Goal: Task Accomplishment & Management: Manage account settings

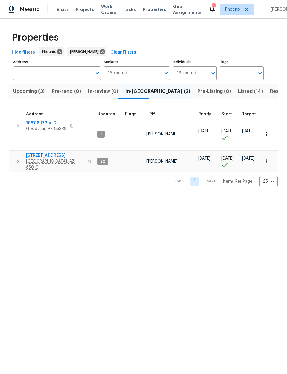
click at [52, 153] on span "[STREET_ADDRESS]" at bounding box center [55, 156] width 58 height 6
click at [51, 153] on span "[STREET_ADDRESS]" at bounding box center [55, 156] width 58 height 6
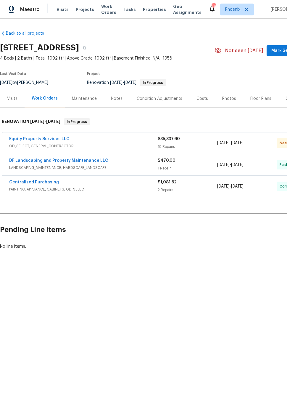
click at [29, 140] on link "Equity Property Services LLC" at bounding box center [39, 139] width 60 height 4
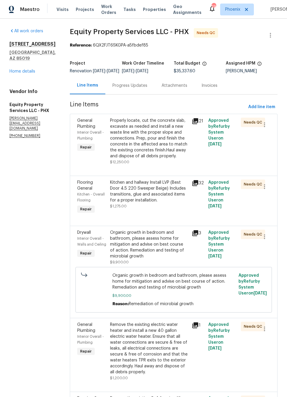
click at [192, 124] on icon at bounding box center [195, 121] width 6 height 6
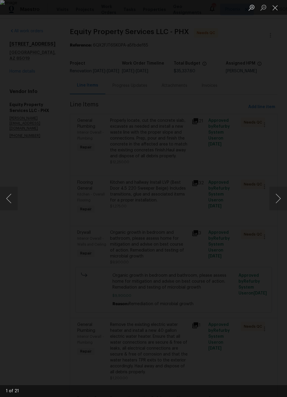
click at [274, 195] on button "Next image" at bounding box center [278, 198] width 18 height 24
click at [275, 197] on button "Next image" at bounding box center [278, 198] width 18 height 24
click at [275, 194] on button "Next image" at bounding box center [278, 198] width 18 height 24
click at [274, 194] on button "Next image" at bounding box center [278, 198] width 18 height 24
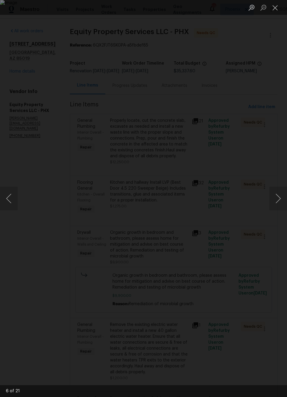
click at [275, 195] on button "Next image" at bounding box center [278, 198] width 18 height 24
click at [273, 196] on button "Next image" at bounding box center [278, 198] width 18 height 24
click at [272, 194] on button "Next image" at bounding box center [278, 198] width 18 height 24
click at [273, 193] on button "Next image" at bounding box center [278, 198] width 18 height 24
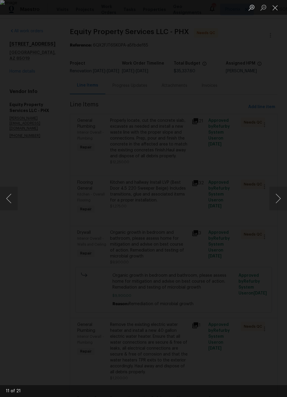
click at [272, 194] on button "Next image" at bounding box center [278, 198] width 18 height 24
click at [273, 194] on button "Next image" at bounding box center [278, 198] width 18 height 24
click at [275, 194] on button "Next image" at bounding box center [278, 198] width 18 height 24
click at [275, 195] on button "Next image" at bounding box center [278, 198] width 18 height 24
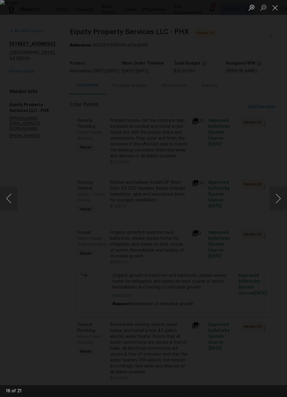
click at [274, 195] on button "Next image" at bounding box center [278, 198] width 18 height 24
click at [274, 194] on button "Next image" at bounding box center [278, 198] width 18 height 24
click at [275, 194] on button "Next image" at bounding box center [278, 198] width 18 height 24
click at [276, 194] on button "Next image" at bounding box center [278, 198] width 18 height 24
click at [277, 194] on button "Next image" at bounding box center [278, 198] width 18 height 24
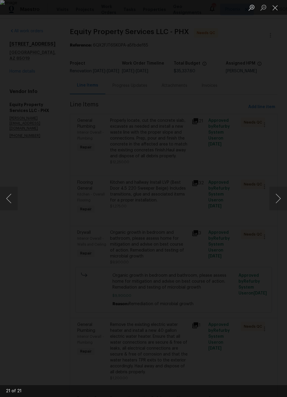
click at [14, 201] on button "Previous image" at bounding box center [9, 198] width 18 height 24
click at [276, 195] on button "Next image" at bounding box center [278, 198] width 18 height 24
click at [275, 195] on button "Next image" at bounding box center [278, 198] width 18 height 24
click at [276, 194] on button "Next image" at bounding box center [278, 198] width 18 height 24
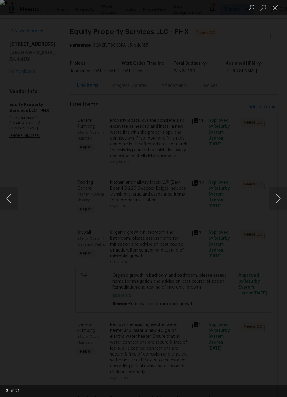
click at [251, 232] on div "Lightbox" at bounding box center [143, 198] width 287 height 397
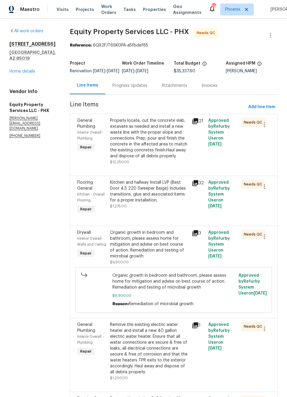
click at [192, 186] on icon at bounding box center [195, 183] width 6 height 6
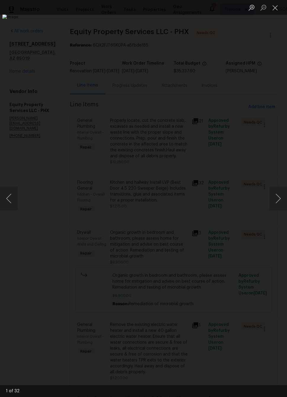
click at [275, 198] on button "Next image" at bounding box center [278, 198] width 18 height 24
click at [274, 197] on button "Next image" at bounding box center [278, 198] width 18 height 24
click at [274, 198] on button "Next image" at bounding box center [278, 198] width 18 height 24
click at [276, 199] on button "Next image" at bounding box center [278, 198] width 18 height 24
click at [274, 198] on button "Next image" at bounding box center [278, 198] width 18 height 24
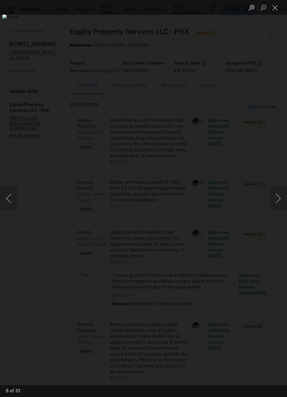
click at [277, 203] on button "Next image" at bounding box center [278, 198] width 18 height 24
click at [12, 200] on button "Previous image" at bounding box center [9, 198] width 18 height 24
click at [57, 235] on img "Lightbox" at bounding box center [135, 198] width 266 height 368
click at [275, 203] on button "Next image" at bounding box center [278, 198] width 18 height 24
click at [278, 202] on button "Next image" at bounding box center [278, 198] width 18 height 24
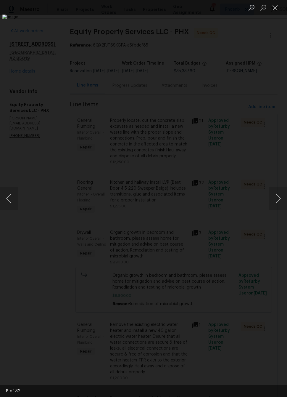
click at [236, 312] on img "Lightbox" at bounding box center [135, 198] width 266 height 368
click at [283, 194] on button "Next image" at bounding box center [278, 198] width 18 height 24
click at [276, 7] on button "Close lightbox" at bounding box center [275, 7] width 12 height 10
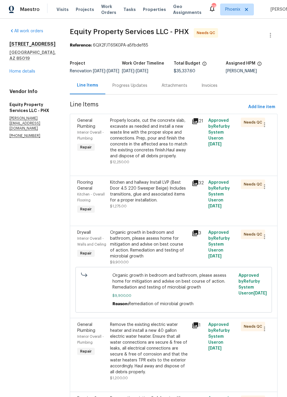
click at [123, 88] on div "Progress Updates" at bounding box center [129, 86] width 35 height 6
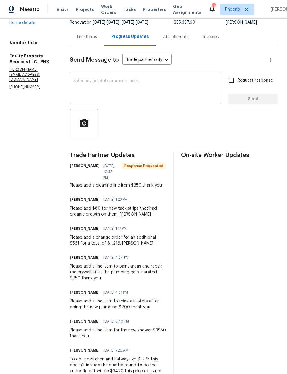
scroll to position [43, 0]
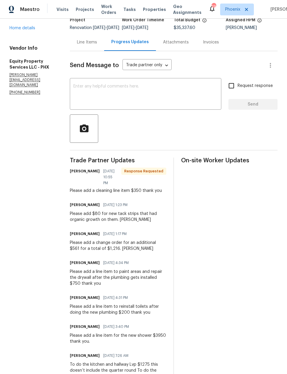
click at [77, 45] on div "Line Items" at bounding box center [87, 42] width 20 height 6
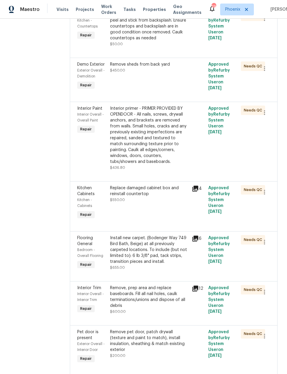
scroll to position [775, 0]
click at [154, 236] on div "Install new carpet. (Bodenger Way 749 Bird Bath, Beige) at all previously carpe…" at bounding box center [149, 251] width 78 height 30
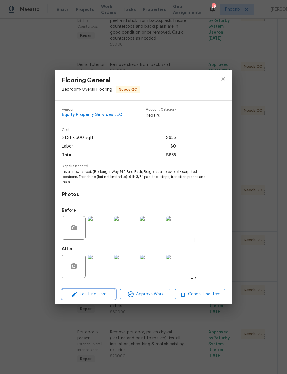
click at [100, 296] on span "Edit Line Item" at bounding box center [89, 294] width 50 height 7
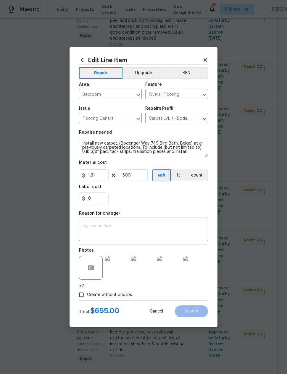
click at [135, 227] on textarea at bounding box center [144, 230] width 122 height 12
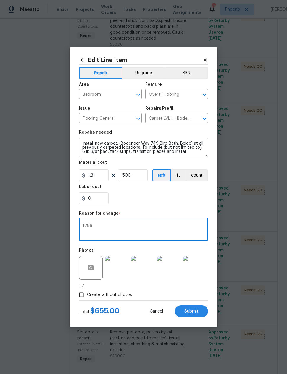
type textarea "1296"
click at [102, 174] on input "1.31" at bounding box center [94, 176] width 30 height 12
click at [95, 179] on input "1.31" at bounding box center [94, 176] width 30 height 12
click at [94, 179] on input "1.31" at bounding box center [94, 176] width 30 height 12
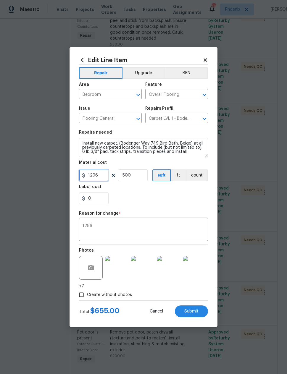
type input "1296"
click at [132, 177] on input "500" at bounding box center [133, 176] width 30 height 12
click at [132, 176] on input "500" at bounding box center [133, 176] width 30 height 12
click at [171, 199] on div "0" at bounding box center [143, 199] width 129 height 12
click at [199, 178] on button "count" at bounding box center [197, 176] width 22 height 12
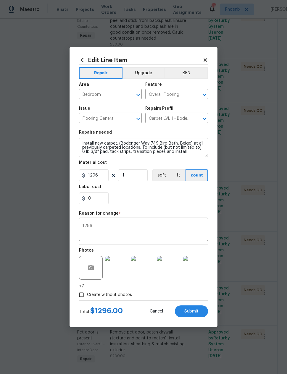
click at [180, 199] on div "0" at bounding box center [143, 199] width 129 height 12
click at [194, 313] on span "Submit" at bounding box center [191, 312] width 14 height 4
type input "500"
type input "1.31"
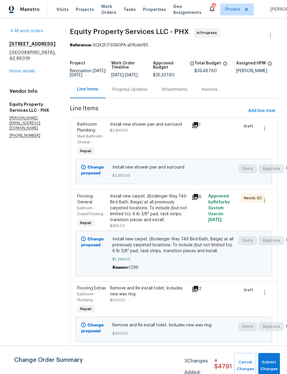
scroll to position [0, 0]
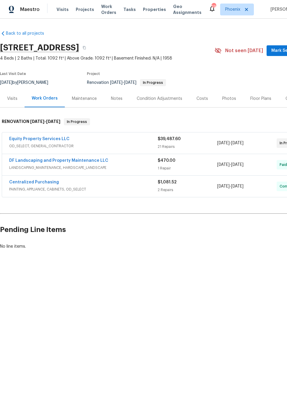
click at [57, 139] on link "Equity Property Services LLC" at bounding box center [39, 139] width 60 height 4
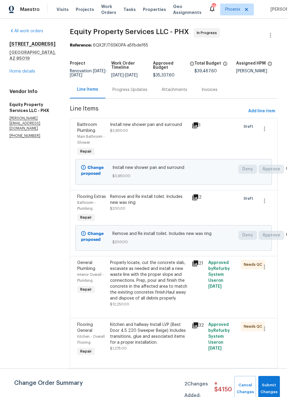
click at [125, 91] on div "Progress Updates" at bounding box center [129, 90] width 35 height 6
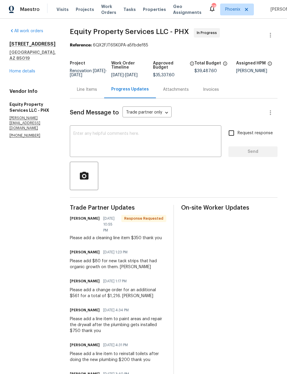
click at [78, 133] on textarea at bounding box center [145, 142] width 144 height 21
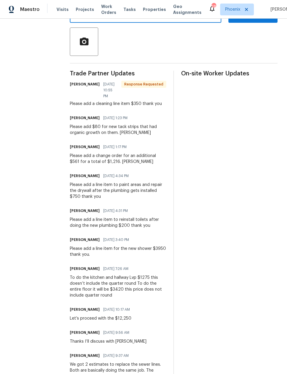
scroll to position [160, 0]
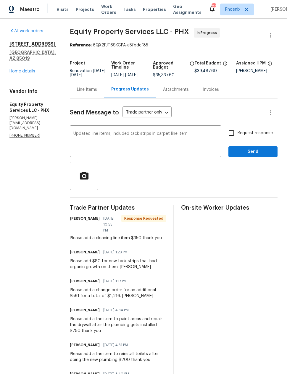
scroll to position [0, 0]
click at [192, 134] on textarea "Updated line items, included tack strips in carpet line item" at bounding box center [145, 142] width 144 height 21
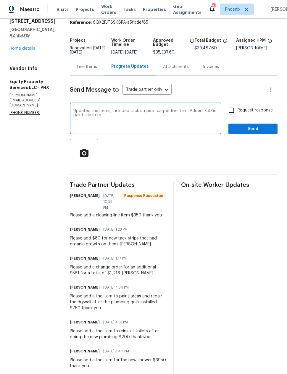
scroll to position [32, 0]
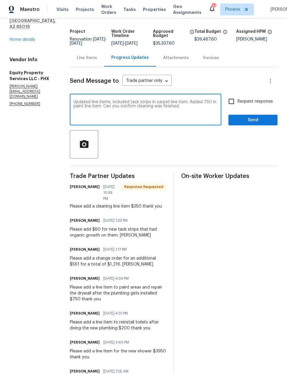
type textarea "Updated line items, included tack strips in carpet line item. Added 750 in pain…"
click at [234, 102] on input "Request response" at bounding box center [231, 101] width 12 height 12
checkbox input "true"
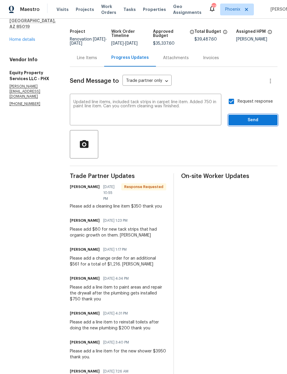
click at [263, 121] on span "Send" at bounding box center [253, 120] width 40 height 7
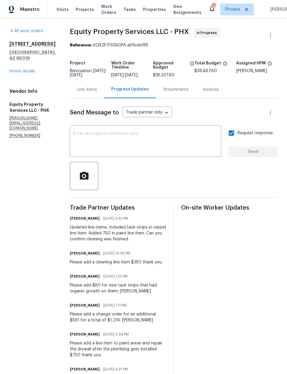
click at [29, 73] on link "Home details" at bounding box center [22, 71] width 26 height 4
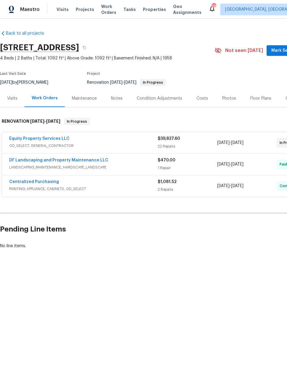
click at [55, 137] on link "Equity Property Services LLC" at bounding box center [39, 139] width 60 height 4
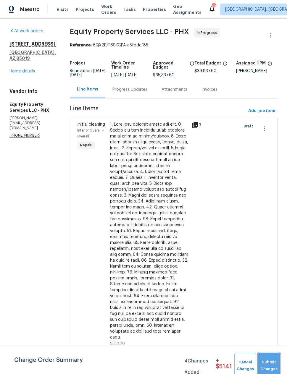
click at [269, 363] on span "Submit Changes" at bounding box center [269, 366] width 16 height 14
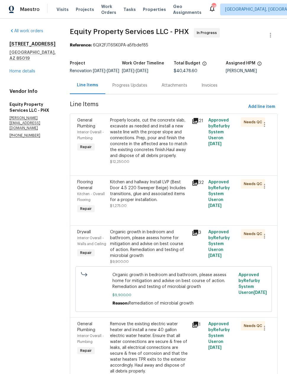
click at [26, 73] on link "Home details" at bounding box center [22, 71] width 26 height 4
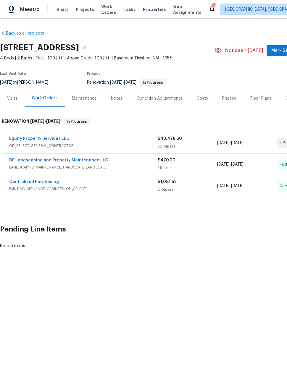
click at [200, 96] on div "Costs" at bounding box center [203, 99] width 12 height 6
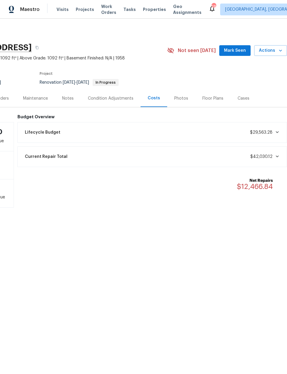
scroll to position [0, 47]
click at [237, 53] on span "Mark Seen" at bounding box center [235, 50] width 22 height 7
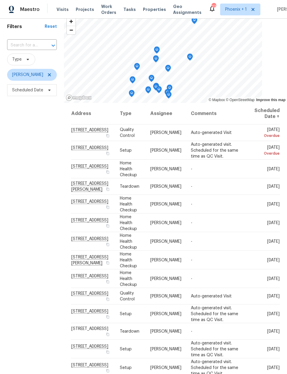
scroll to position [22, 0]
click at [0, 0] on icon at bounding box center [0, 0] width 0 height 0
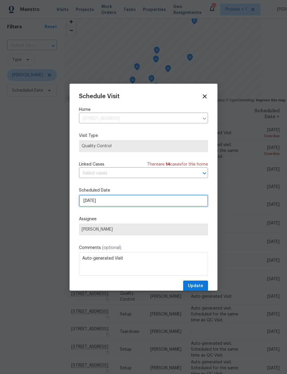
click at [132, 202] on input "9/12/2025" at bounding box center [143, 201] width 129 height 12
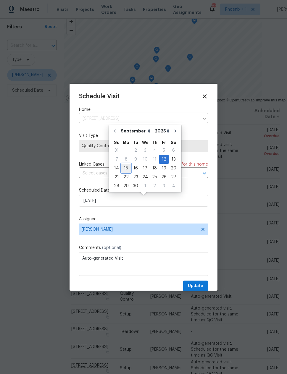
click at [126, 169] on div "15" at bounding box center [125, 168] width 9 height 8
type input "9/15/2025"
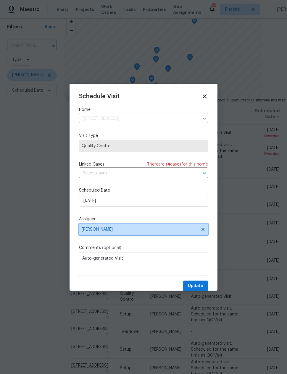
click at [132, 232] on span "Eric Scott" at bounding box center [140, 229] width 116 height 5
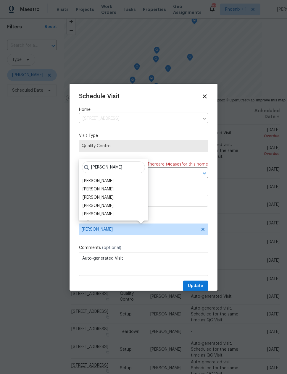
type input "Nick"
click at [104, 189] on div "[PERSON_NAME]" at bounding box center [98, 189] width 31 height 6
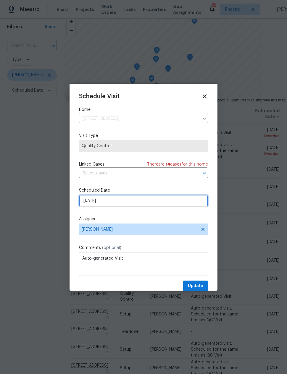
click at [115, 202] on input "9/15/2025" at bounding box center [143, 201] width 129 height 12
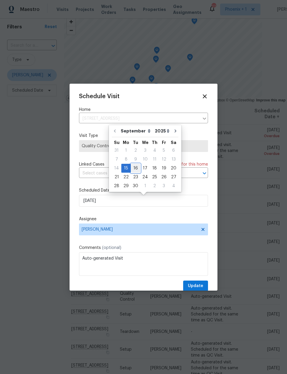
click at [135, 171] on div "16" at bounding box center [135, 168] width 9 height 8
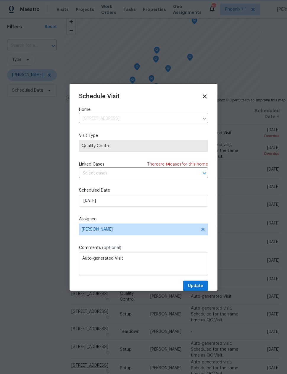
type input "9/16/2025"
click at [197, 285] on span "Update" at bounding box center [195, 286] width 15 height 7
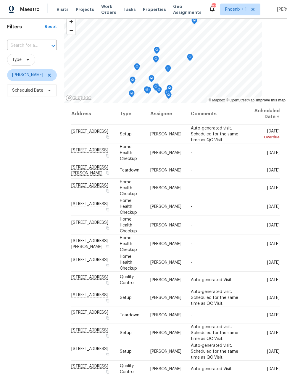
click at [0, 0] on icon at bounding box center [0, 0] width 0 height 0
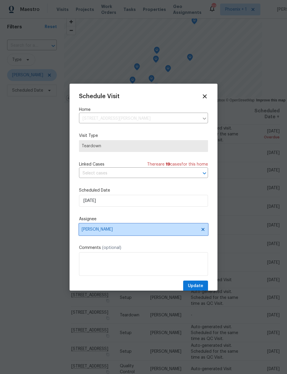
click at [116, 232] on span "Eric Scott" at bounding box center [140, 229] width 116 height 5
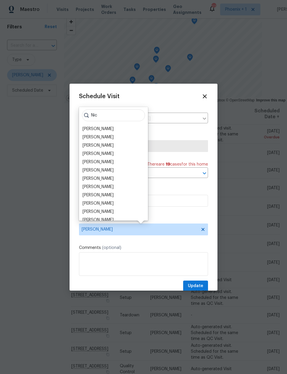
type input "Nic"
click at [103, 170] on div "[PERSON_NAME]" at bounding box center [98, 171] width 31 height 6
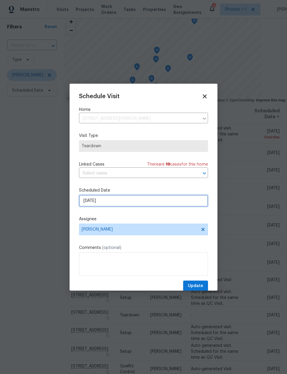
click at [115, 202] on input "9/15/2025" at bounding box center [143, 201] width 129 height 12
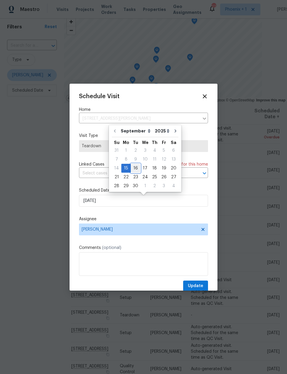
click at [134, 170] on div "16" at bounding box center [135, 168] width 9 height 8
type input "9/16/2025"
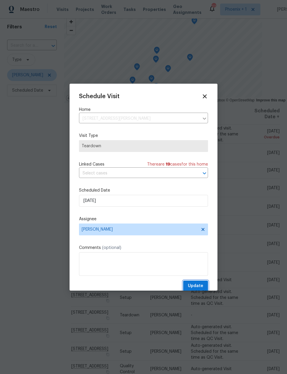
click at [198, 287] on span "Update" at bounding box center [195, 286] width 15 height 7
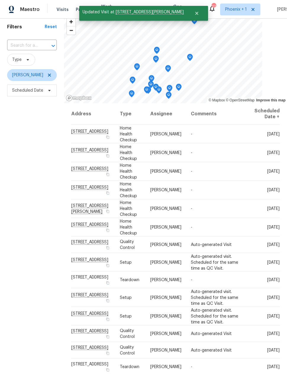
click at [33, 290] on div "Filters Reset ​ Type Eric Scott Scheduled Date" at bounding box center [32, 209] width 64 height 388
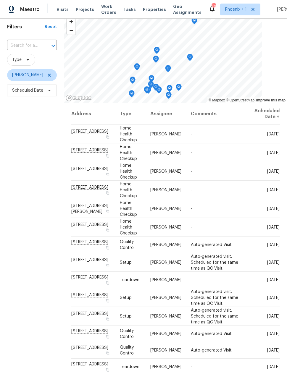
scroll to position [0, 0]
click at [40, 87] on span "Scheduled Date" at bounding box center [32, 91] width 50 height 12
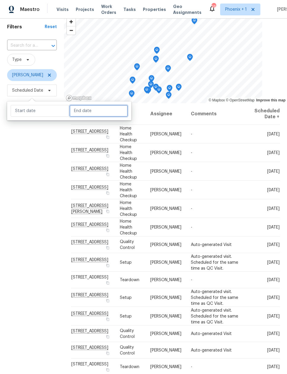
click at [95, 112] on input "text" at bounding box center [99, 111] width 58 height 12
select select "8"
select select "2025"
select select "9"
select select "2025"
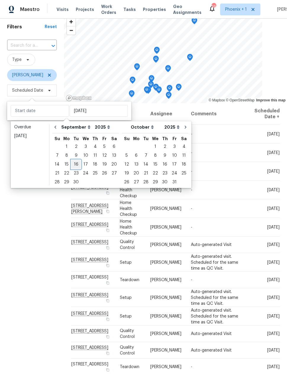
click at [77, 166] on div "16" at bounding box center [75, 164] width 9 height 8
type input "[DATE]"
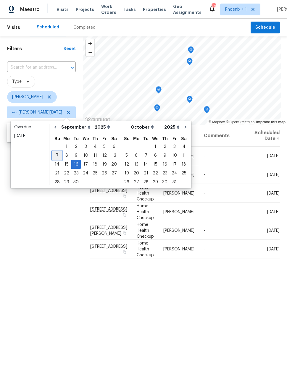
click at [58, 158] on div "7" at bounding box center [56, 156] width 9 height 8
type input "Sun, Sep 07"
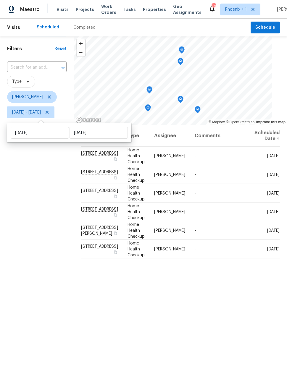
click at [40, 299] on div "Filters Reset ​ Type Eric Scott Sun, Sep 07 - Tue, Sep 16" at bounding box center [37, 230] width 74 height 388
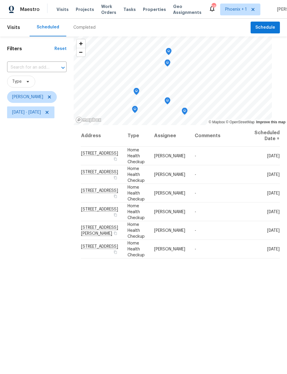
click at [187, 113] on icon "Map marker" at bounding box center [184, 111] width 5 height 7
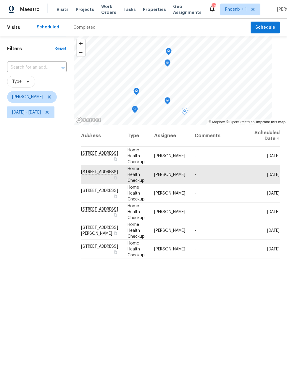
click at [170, 101] on icon "Map marker" at bounding box center [167, 101] width 5 height 7
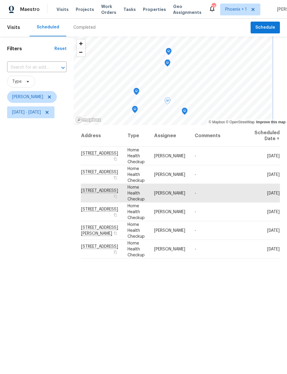
click at [138, 112] on icon "Map marker" at bounding box center [135, 109] width 6 height 7
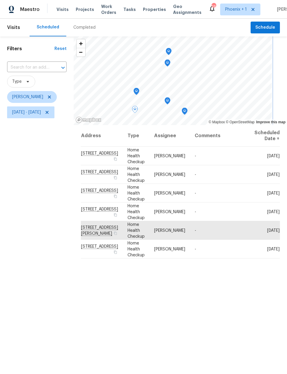
click at [139, 90] on icon "Map marker" at bounding box center [136, 91] width 5 height 7
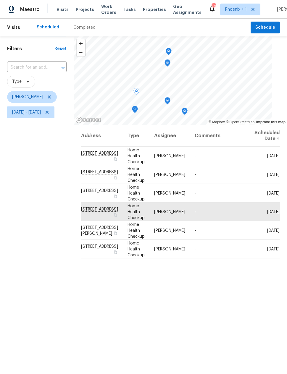
click at [51, 308] on div "Filters Reset ​ Type Eric Scott Sun, Sep 07 - Tue, Sep 16" at bounding box center [37, 230] width 74 height 388
click at [171, 53] on icon "Map marker" at bounding box center [168, 51] width 5 height 7
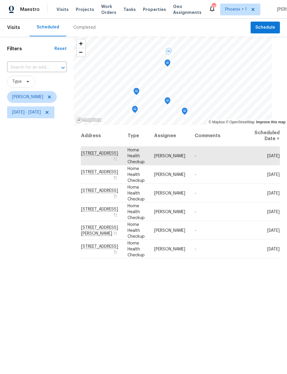
click at [138, 108] on icon "Map marker" at bounding box center [134, 109] width 5 height 7
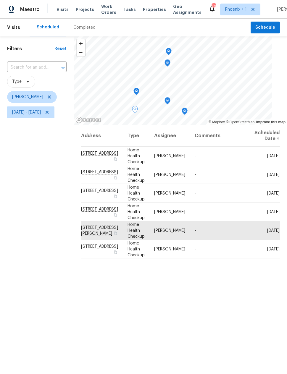
click at [0, 0] on icon at bounding box center [0, 0] width 0 height 0
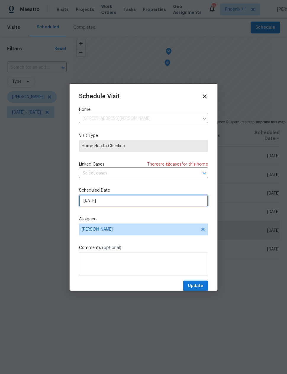
click at [134, 202] on input "9/16/2025" at bounding box center [143, 201] width 129 height 12
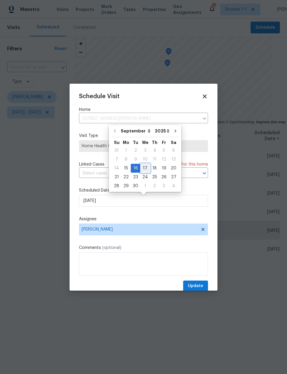
click at [145, 167] on div "17" at bounding box center [145, 168] width 10 height 8
type input "9/17/2025"
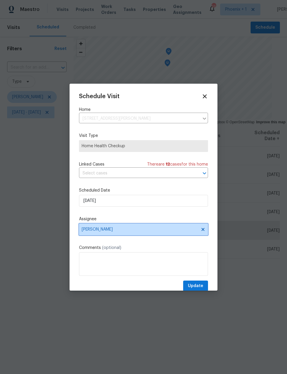
click at [127, 232] on span "Eric Scott" at bounding box center [140, 229] width 116 height 5
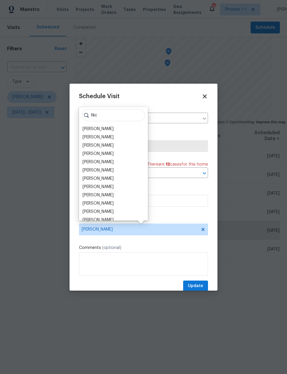
type input "Nic"
click at [101, 169] on div "[PERSON_NAME]" at bounding box center [98, 171] width 31 height 6
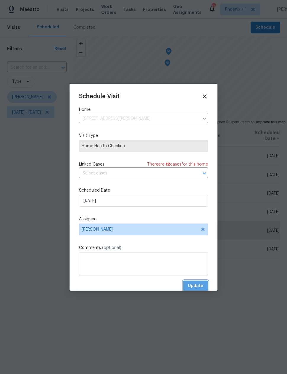
click at [198, 284] on span "Update" at bounding box center [195, 286] width 15 height 7
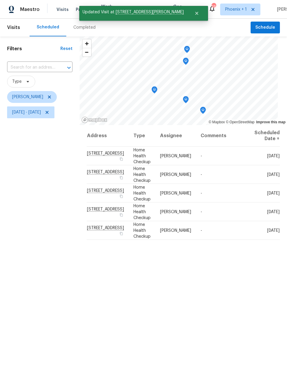
click at [190, 51] on icon "Map marker" at bounding box center [186, 49] width 5 height 7
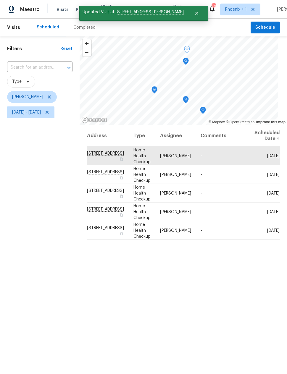
click at [0, 0] on icon at bounding box center [0, 0] width 0 height 0
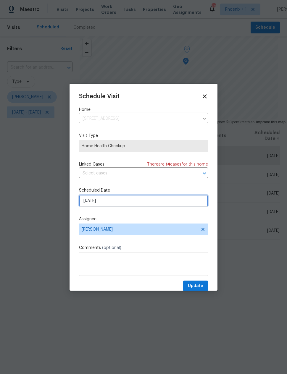
click at [125, 204] on input "9/15/2025" at bounding box center [143, 201] width 129 height 12
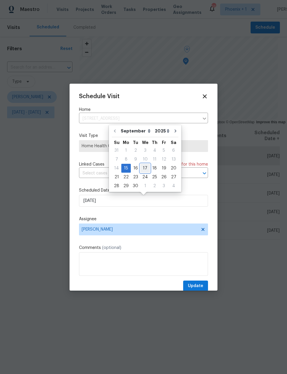
click at [146, 169] on div "17" at bounding box center [145, 168] width 10 height 8
type input "9/17/2025"
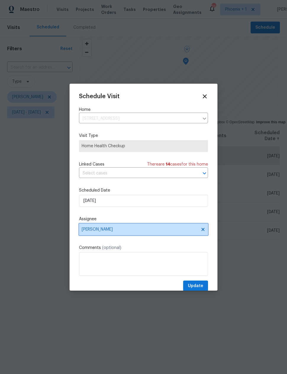
click at [135, 234] on span "Eric Scott" at bounding box center [143, 230] width 129 height 12
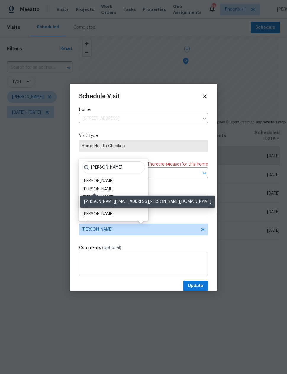
type input "Nick"
click at [104, 188] on div "[PERSON_NAME]" at bounding box center [98, 189] width 31 height 6
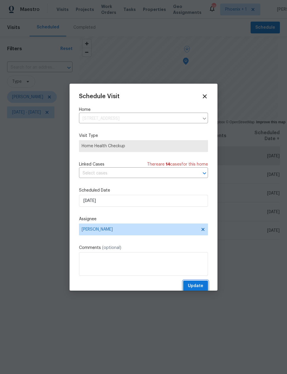
click at [198, 288] on span "Update" at bounding box center [195, 286] width 15 height 7
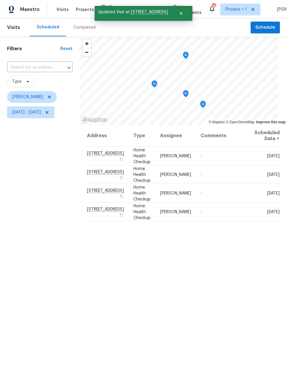
click at [205, 104] on icon "Map marker" at bounding box center [202, 104] width 5 height 7
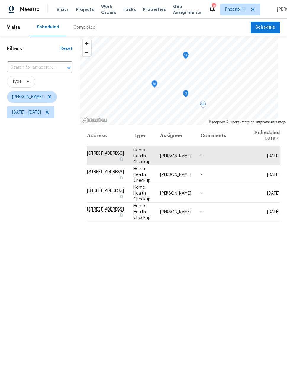
click at [0, 0] on icon at bounding box center [0, 0] width 0 height 0
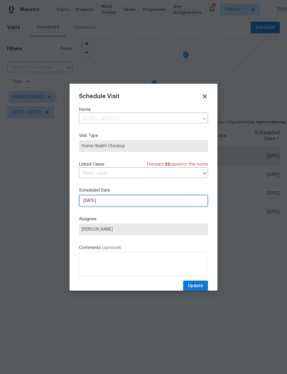
click at [151, 204] on input "9/16/2025" at bounding box center [143, 201] width 129 height 12
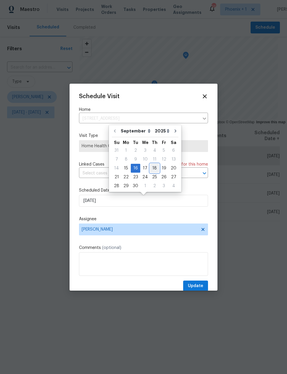
click at [152, 170] on div "18" at bounding box center [154, 168] width 9 height 8
type input "9/18/2025"
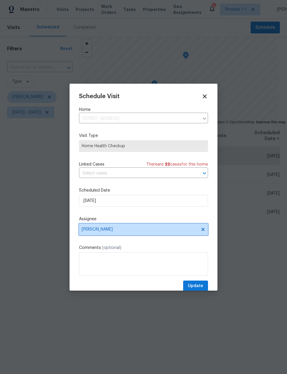
click at [143, 231] on span "Eric Scott" at bounding box center [140, 229] width 116 height 5
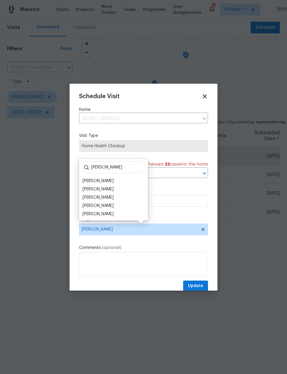
type input "Nick"
click at [105, 188] on div "[PERSON_NAME]" at bounding box center [98, 189] width 31 height 6
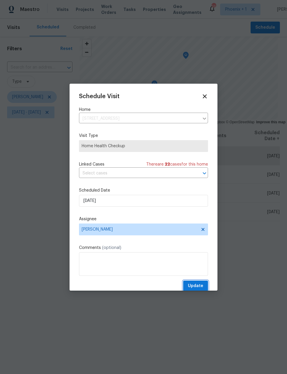
click at [198, 285] on span "Update" at bounding box center [195, 286] width 15 height 7
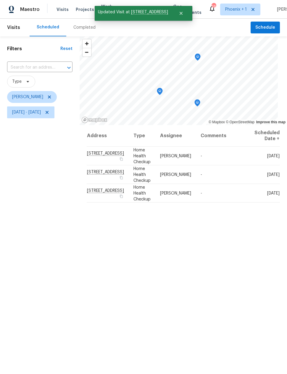
click at [162, 91] on icon "Map marker" at bounding box center [159, 91] width 5 height 7
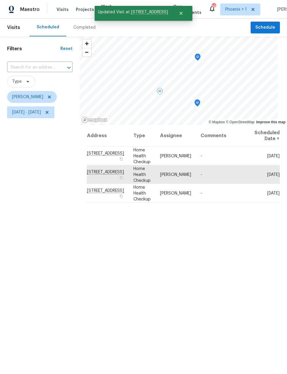
click at [0, 0] on icon at bounding box center [0, 0] width 0 height 0
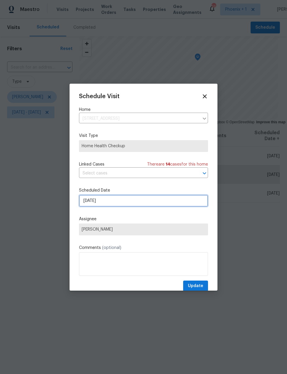
click at [114, 202] on input "9/16/2025" at bounding box center [143, 201] width 129 height 12
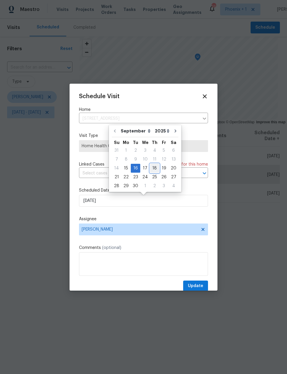
click at [155, 169] on div "18" at bounding box center [154, 168] width 9 height 8
type input "9/18/2025"
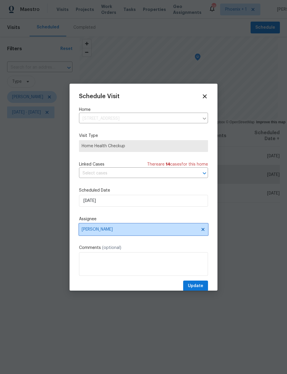
click at [128, 232] on span "Eric Scott" at bounding box center [140, 229] width 116 height 5
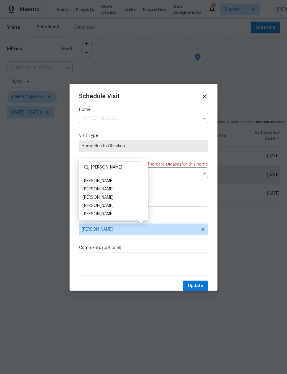
type input "Nick"
click at [104, 191] on div "[PERSON_NAME]" at bounding box center [98, 189] width 31 height 6
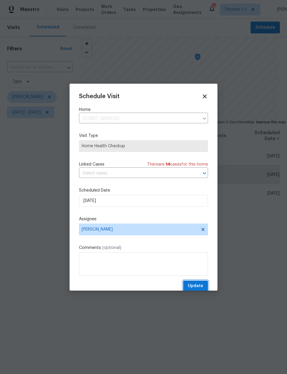
click at [199, 287] on span "Update" at bounding box center [195, 286] width 15 height 7
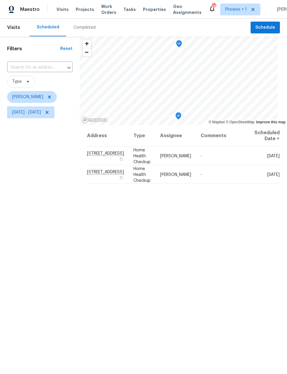
click at [181, 115] on icon "Map marker" at bounding box center [178, 116] width 5 height 7
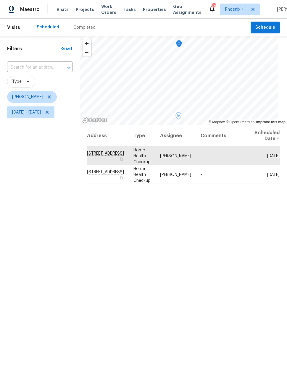
click at [0, 0] on icon at bounding box center [0, 0] width 0 height 0
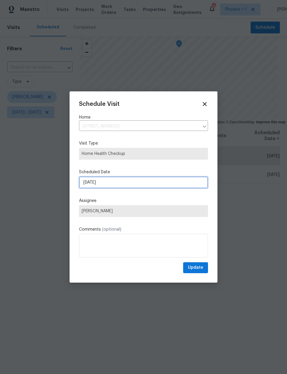
click at [131, 185] on input "9/16/2025" at bounding box center [143, 183] width 129 height 12
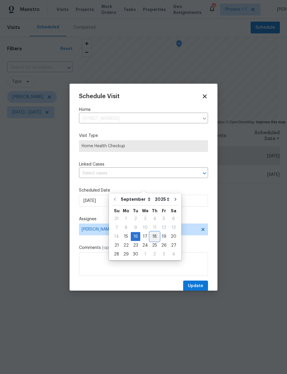
click at [153, 237] on div "18" at bounding box center [154, 237] width 9 height 8
type input "9/18/2025"
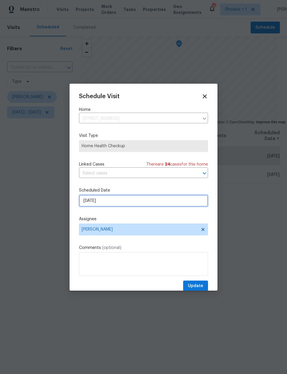
click at [125, 203] on input "9/18/2025" at bounding box center [143, 201] width 129 height 12
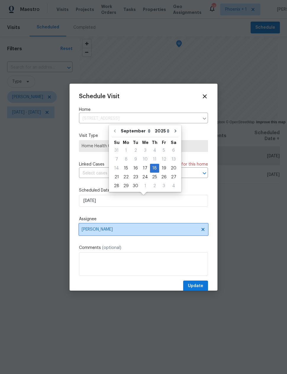
click at [138, 230] on span "Eric Scott" at bounding box center [140, 229] width 116 height 5
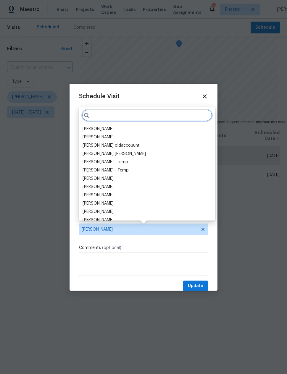
click at [123, 116] on input "search" at bounding box center [147, 116] width 130 height 12
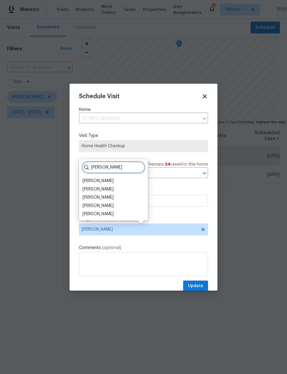
type input "Nick"
click at [104, 189] on div "[PERSON_NAME]" at bounding box center [98, 189] width 31 height 6
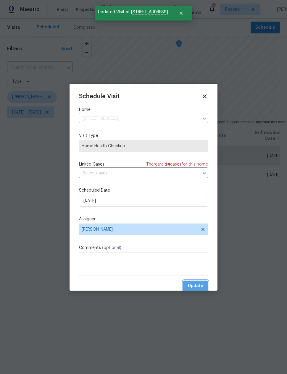
click at [199, 287] on span "Update" at bounding box center [195, 286] width 15 height 7
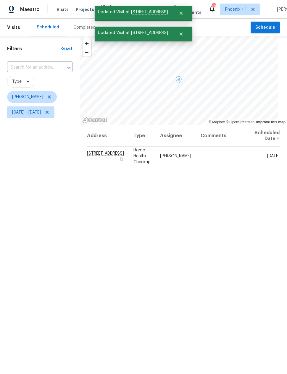
click at [0, 0] on icon at bounding box center [0, 0] width 0 height 0
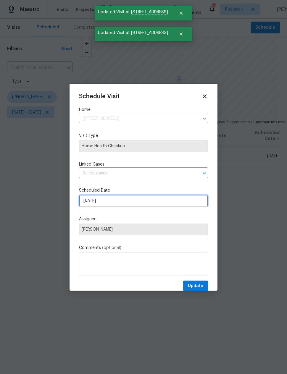
click at [117, 201] on input "9/16/2025" at bounding box center [143, 201] width 129 height 12
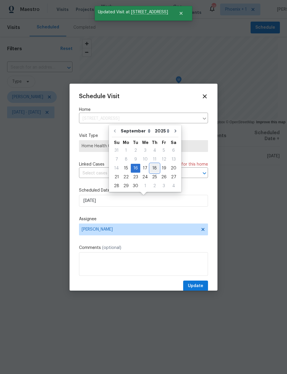
click at [152, 171] on div "18" at bounding box center [154, 168] width 9 height 8
type input "9/18/2025"
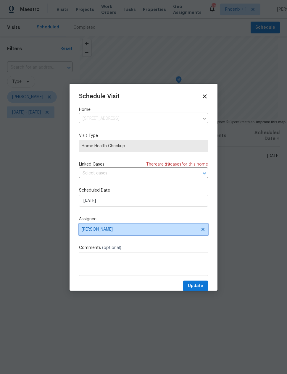
click at [135, 234] on span "Eric Scott" at bounding box center [143, 230] width 129 height 12
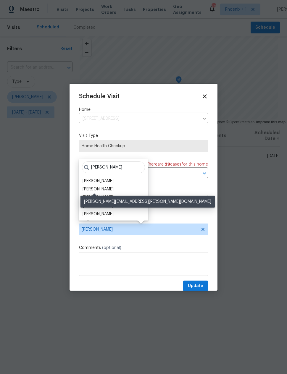
type input "Nick"
click at [104, 187] on div "[PERSON_NAME]" at bounding box center [98, 189] width 31 height 6
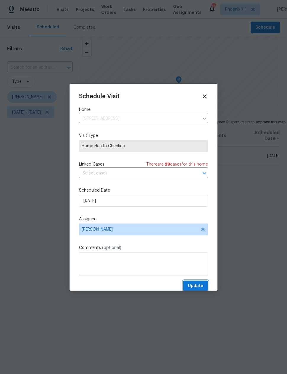
click at [199, 286] on span "Update" at bounding box center [195, 286] width 15 height 7
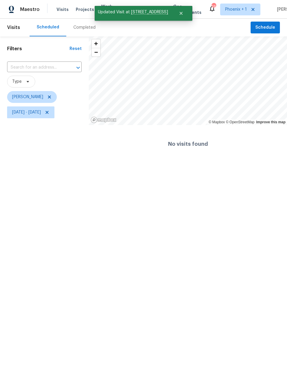
click at [219, 163] on html "Maestro Visits Projects Work Orders Tasks Properties Geo Assignments 26 Phoenix…" at bounding box center [143, 81] width 287 height 163
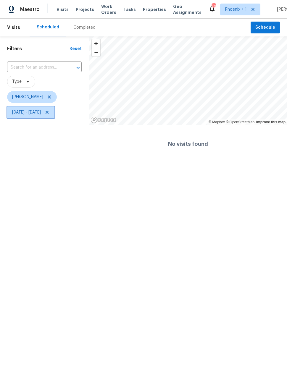
click at [41, 115] on span "Sun, Sep 07 - Tue, Sep 16" at bounding box center [26, 113] width 29 height 6
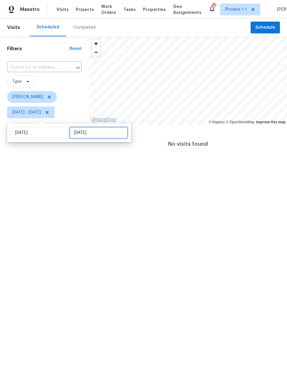
click at [104, 137] on input "[DATE]" at bounding box center [99, 133] width 58 height 12
select select "8"
select select "2025"
select select "9"
select select "2025"
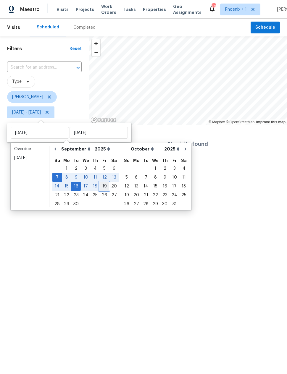
click at [102, 186] on div "19" at bounding box center [104, 186] width 9 height 8
type input "Fri, Sep 19"
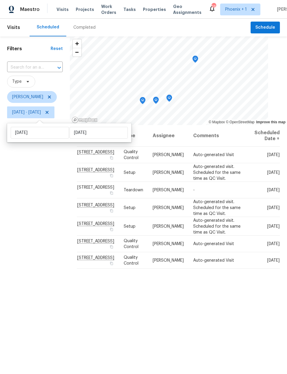
click at [47, 263] on div "Filters Reset ​ Type Eric Scott Sun, Sep 07 - Fri, Sep 19" at bounding box center [35, 230] width 70 height 388
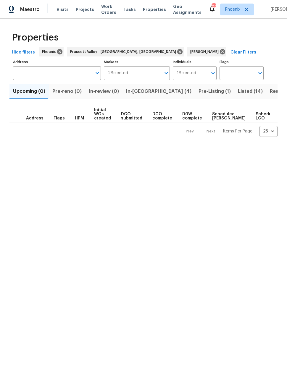
click at [138, 95] on span "In-[GEOGRAPHIC_DATA] (4)" at bounding box center [158, 91] width 65 height 8
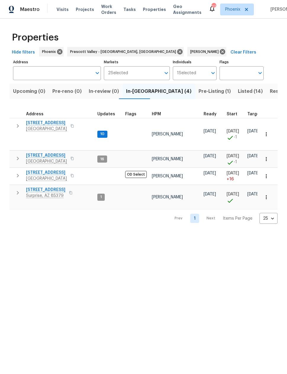
scroll to position [5, 0]
click at [57, 153] on span "[STREET_ADDRESS]" at bounding box center [46, 156] width 41 height 6
click at [270, 90] on span "Resale (12)" at bounding box center [282, 91] width 25 height 8
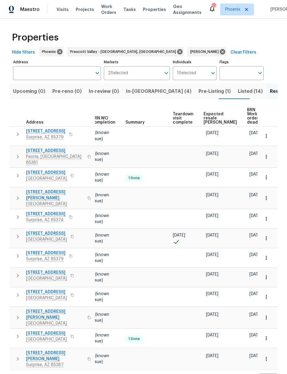
scroll to position [0, 78]
click at [210, 113] on span "Expected resale COE" at bounding box center [220, 118] width 33 height 12
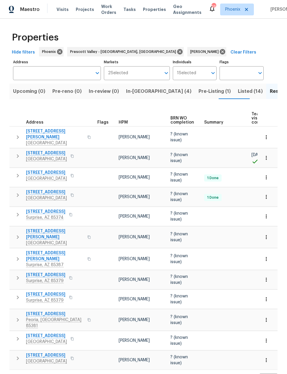
click at [136, 92] on span "In-reno (4)" at bounding box center [158, 91] width 65 height 8
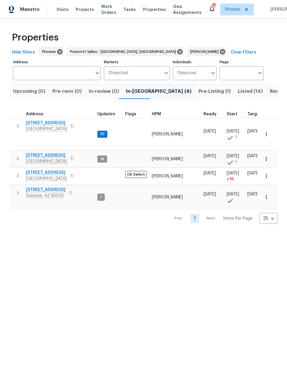
scroll to position [5, 0]
click at [60, 170] on span "13433 N Emberwood Dr" at bounding box center [46, 173] width 41 height 6
click at [53, 187] on span "14851 W Larkspur Dr" at bounding box center [45, 190] width 39 height 6
click at [59, 123] on span "12406 W Rosewood Dr" at bounding box center [46, 123] width 41 height 6
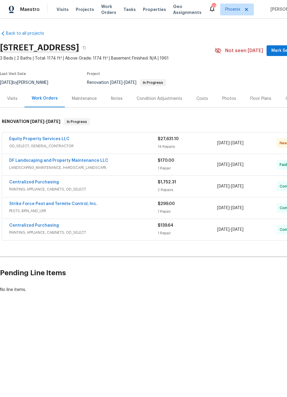
click at [66, 139] on link "Equity Property Services LLC" at bounding box center [39, 139] width 60 height 4
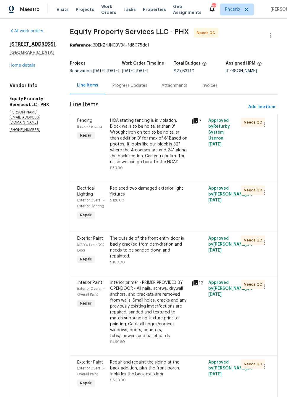
click at [119, 88] on div "Progress Updates" at bounding box center [129, 86] width 35 height 6
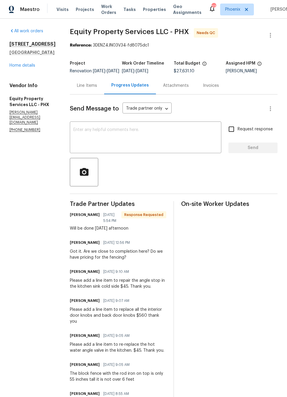
click at [77, 88] on div "Line Items" at bounding box center [87, 86] width 20 height 6
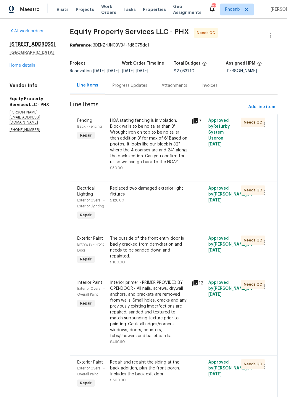
click at [193, 124] on icon at bounding box center [195, 121] width 6 height 6
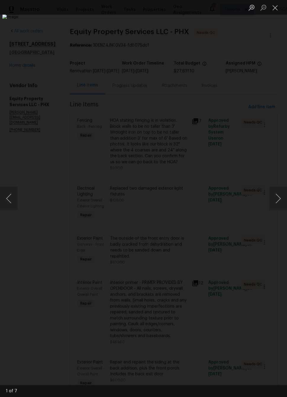
click at [276, 197] on button "Next image" at bounding box center [278, 198] width 18 height 24
click at [277, 197] on button "Next image" at bounding box center [278, 198] width 18 height 24
click at [278, 195] on button "Next image" at bounding box center [278, 198] width 18 height 24
click at [5, 205] on button "Previous image" at bounding box center [9, 198] width 18 height 24
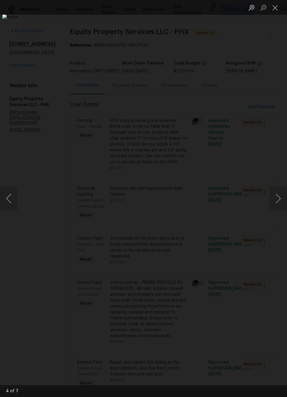
click at [274, 197] on button "Next image" at bounding box center [278, 198] width 18 height 24
click at [273, 198] on button "Next image" at bounding box center [278, 198] width 18 height 24
click at [277, 197] on button "Next image" at bounding box center [278, 198] width 18 height 24
click at [276, 200] on button "Next image" at bounding box center [278, 198] width 18 height 24
click at [275, 11] on button "Close lightbox" at bounding box center [275, 7] width 12 height 10
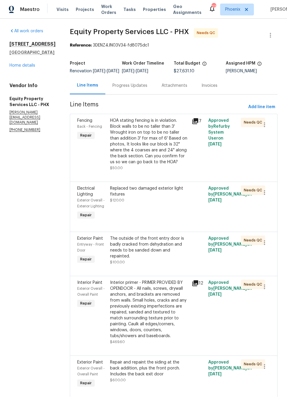
click at [28, 67] on link "Home details" at bounding box center [22, 65] width 26 height 4
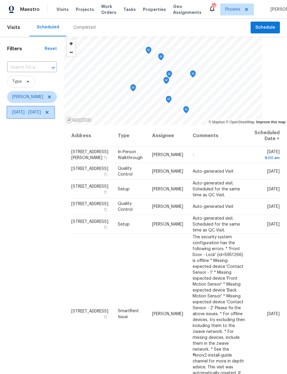
click at [54, 114] on span "[DATE] - [DATE]" at bounding box center [30, 113] width 47 height 12
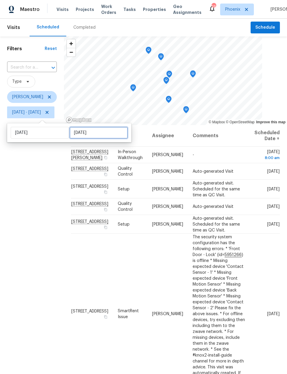
click at [89, 134] on input "[DATE]" at bounding box center [99, 133] width 58 height 12
select select "8"
select select "2025"
select select "9"
select select "2025"
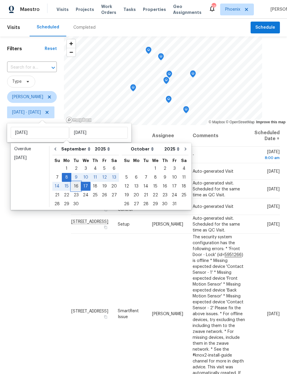
click at [76, 189] on div "16" at bounding box center [75, 186] width 9 height 8
type input "[DATE]"
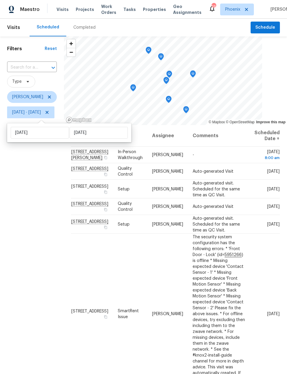
click at [42, 253] on div "Filters Reset ​ Type [PERSON_NAME] [DATE] - [DATE]" at bounding box center [32, 230] width 64 height 388
click at [152, 52] on icon "Map marker" at bounding box center [149, 50] width 6 height 7
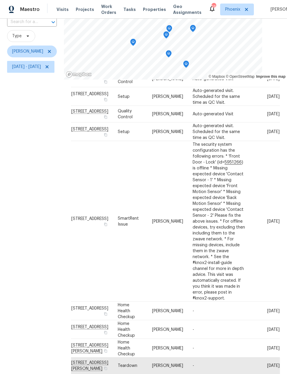
scroll to position [24, 0]
click at [0, 0] on icon at bounding box center [0, 0] width 0 height 0
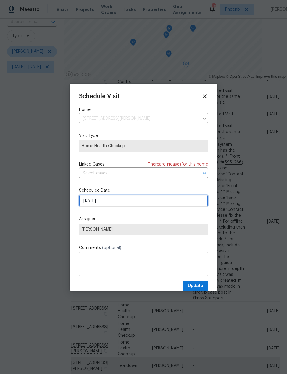
click at [131, 205] on input "[DATE]" at bounding box center [143, 201] width 129 height 12
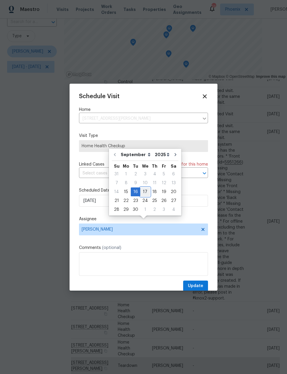
click at [146, 188] on div "17" at bounding box center [145, 192] width 10 height 8
type input "[DATE]"
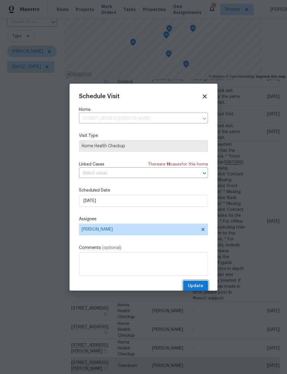
click at [196, 283] on button "Update" at bounding box center [195, 286] width 25 height 11
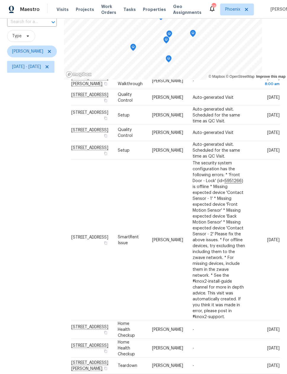
scroll to position [36, 0]
click at [0, 0] on icon at bounding box center [0, 0] width 0 height 0
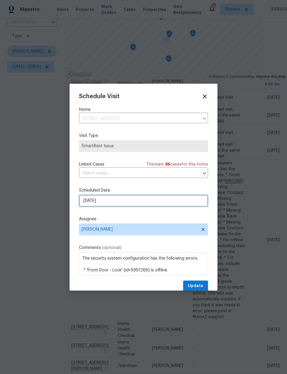
click at [147, 200] on input "[DATE]" at bounding box center [143, 201] width 129 height 12
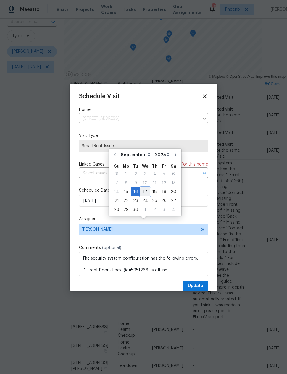
click at [146, 188] on div "17" at bounding box center [145, 192] width 10 height 8
type input "[DATE]"
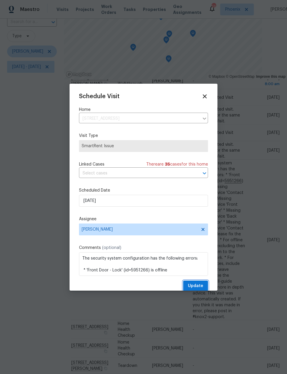
click at [197, 284] on span "Update" at bounding box center [195, 286] width 15 height 7
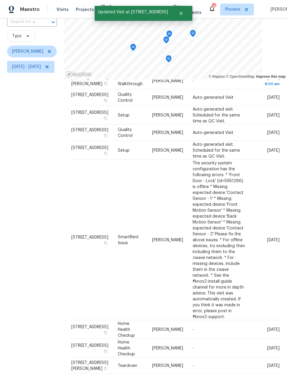
scroll to position [0, 0]
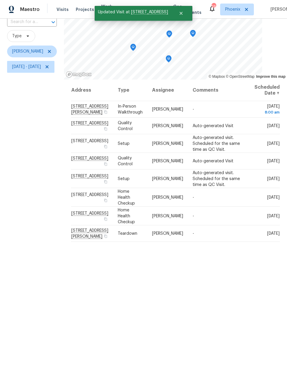
click at [35, 250] on div "Filters Reset ​ Type [PERSON_NAME] [DATE] - [DATE]" at bounding box center [32, 185] width 64 height 388
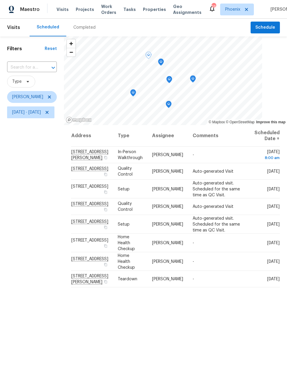
click at [164, 59] on icon "Map marker" at bounding box center [160, 62] width 5 height 7
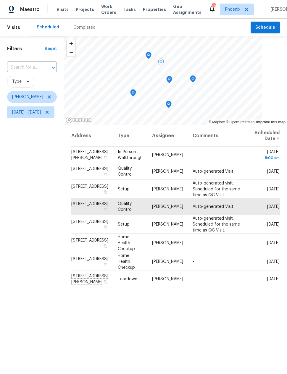
click at [149, 54] on icon "Map marker" at bounding box center [149, 54] width 2 height 1
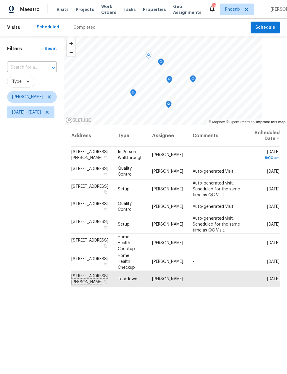
click at [164, 59] on icon "Map marker" at bounding box center [161, 62] width 6 height 7
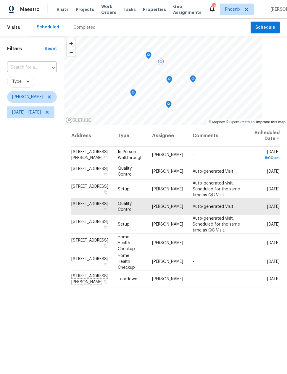
click at [172, 76] on icon "Map marker" at bounding box center [169, 79] width 5 height 7
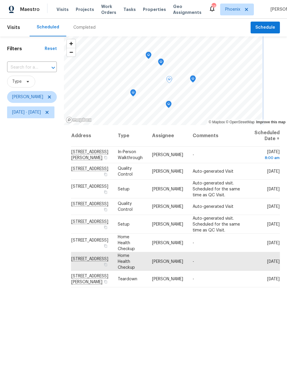
click at [194, 78] on icon "Map marker" at bounding box center [193, 78] width 2 height 1
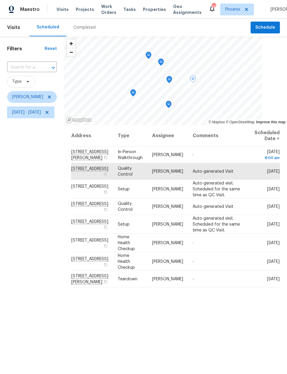
click at [43, 259] on div "Filters Reset ​ Type Nick Pulliam Mon, Sep 08 - Tue, Sep 16" at bounding box center [32, 230] width 64 height 388
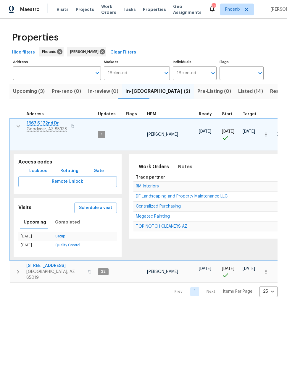
click at [109, 205] on span "Schedule a visit" at bounding box center [95, 208] width 33 height 7
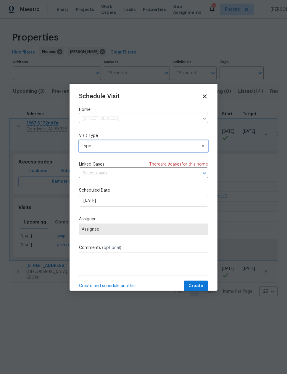
click at [130, 147] on span "Type" at bounding box center [139, 146] width 115 height 6
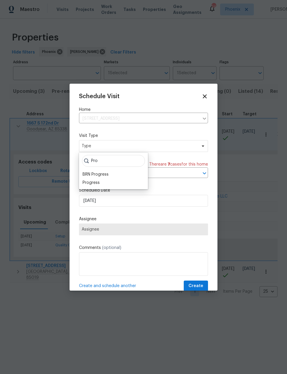
type input "Pro"
click at [99, 180] on div "Progress" at bounding box center [91, 183] width 17 height 6
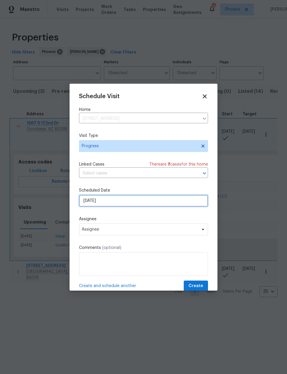
click at [123, 204] on input "9/15/2025" at bounding box center [143, 201] width 129 height 12
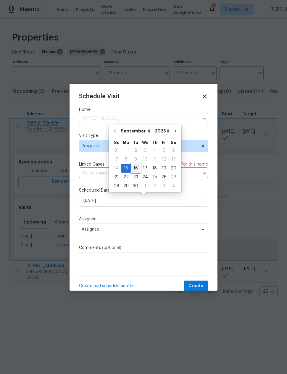
click at [138, 170] on div "16" at bounding box center [135, 168] width 9 height 8
type input "9/16/2025"
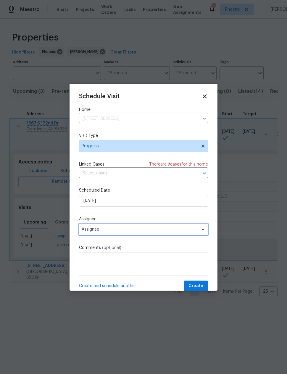
click at [147, 229] on span "Assignee" at bounding box center [140, 229] width 116 height 5
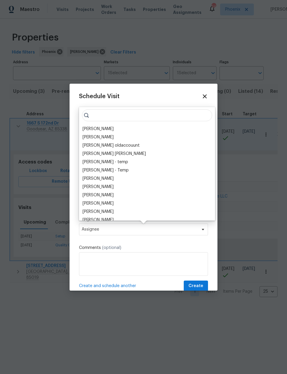
click at [104, 129] on div "[PERSON_NAME]" at bounding box center [98, 129] width 31 height 6
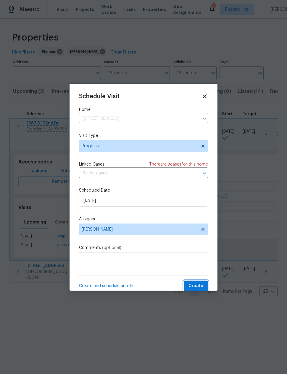
click at [198, 285] on span "Create" at bounding box center [196, 286] width 15 height 7
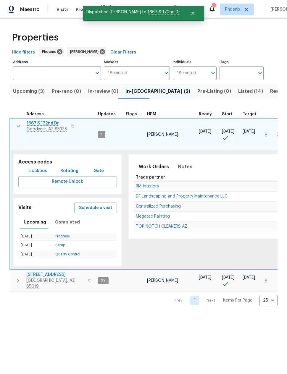
click at [20, 131] on button "button" at bounding box center [18, 126] width 12 height 12
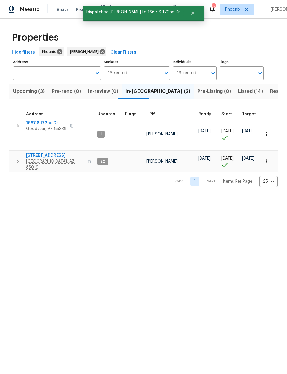
click at [128, 197] on html "Maestro Visits Projects Work Orders Tasks Properties Geo Assignments 24 Phoenix…" at bounding box center [143, 98] width 287 height 197
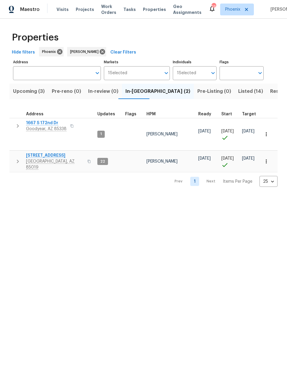
click at [270, 90] on span "Resale (8)" at bounding box center [281, 91] width 23 height 8
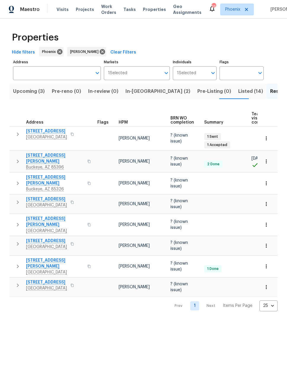
click at [37, 306] on div "Properties Hide filters Phoenix [PERSON_NAME] Clear Filters Address Address Mar…" at bounding box center [143, 170] width 287 height 302
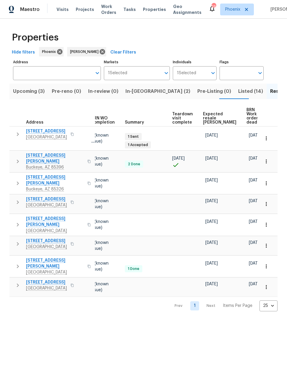
scroll to position [0, 79]
click at [208, 119] on span "Expected resale [PERSON_NAME]" at bounding box center [220, 118] width 33 height 12
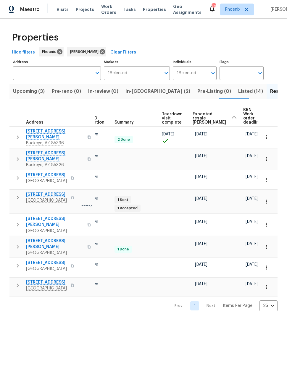
scroll to position [0, 89]
click at [19, 95] on span "Upcoming (3)" at bounding box center [29, 91] width 32 height 8
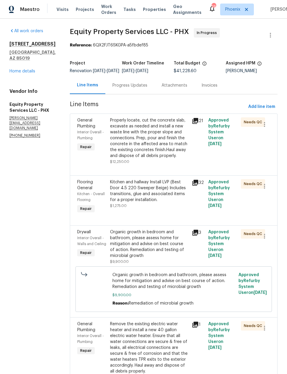
click at [26, 73] on link "Home details" at bounding box center [22, 71] width 26 height 4
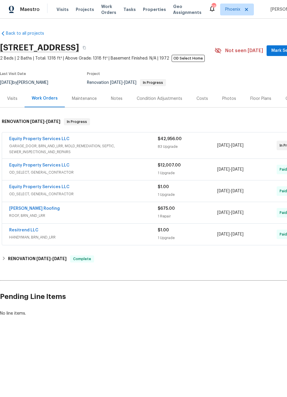
click at [116, 98] on div "Notes" at bounding box center [117, 99] width 12 height 6
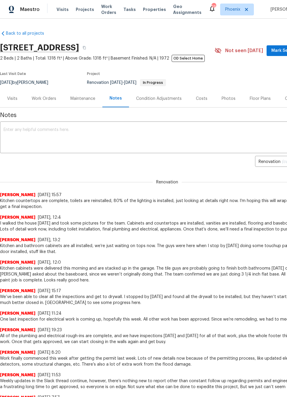
click at [47, 101] on div "Work Orders" at bounding box center [44, 99] width 25 height 6
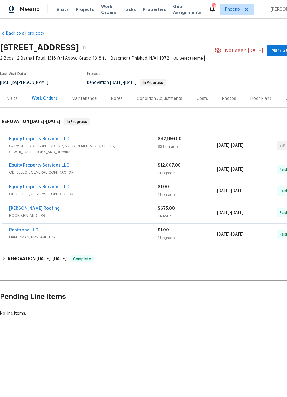
click at [52, 137] on link "Equity Property Services LLC" at bounding box center [39, 139] width 60 height 4
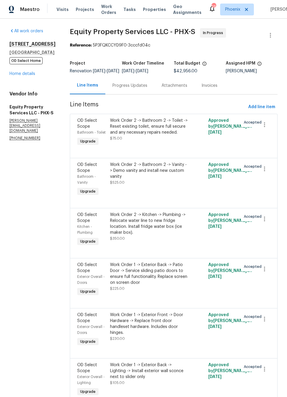
click at [32, 76] on link "Home details" at bounding box center [22, 74] width 26 height 4
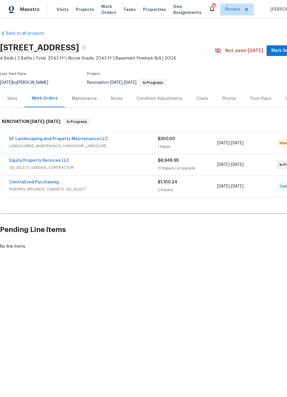
click at [56, 162] on link "Equity Property Services LLC" at bounding box center [39, 160] width 60 height 4
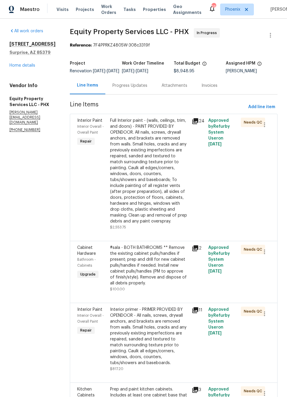
click at [121, 88] on div "Progress Updates" at bounding box center [129, 86] width 35 height 6
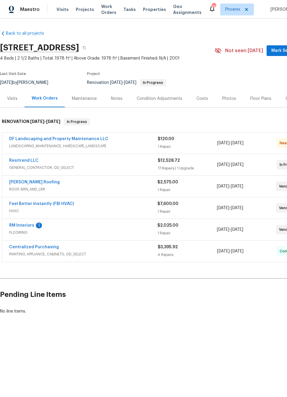
click at [38, 223] on div "1" at bounding box center [39, 225] width 6 height 6
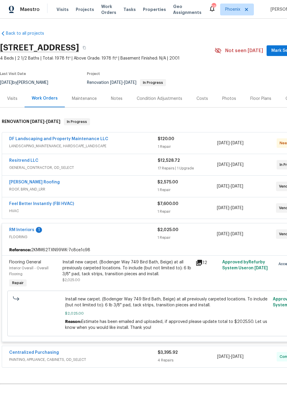
click at [19, 230] on link "RM Interiors" at bounding box center [21, 230] width 25 height 4
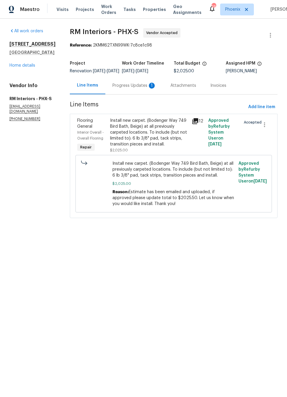
click at [140, 88] on div "Progress Updates 1" at bounding box center [134, 86] width 44 height 6
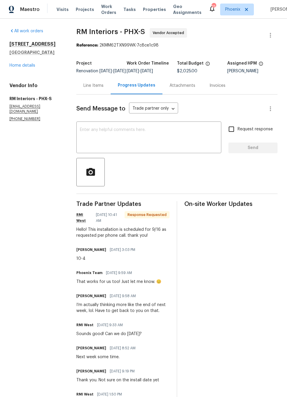
click at [90, 88] on div "Line Items" at bounding box center [93, 86] width 20 height 6
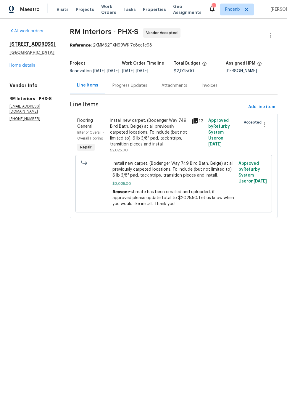
click at [31, 67] on link "Home details" at bounding box center [22, 65] width 26 height 4
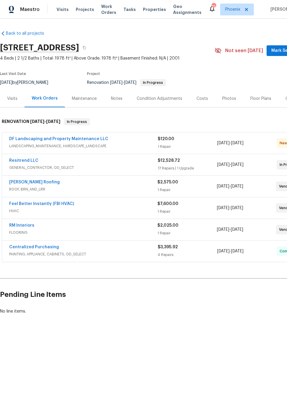
click at [28, 158] on link "Resitrend LLC" at bounding box center [23, 160] width 29 height 4
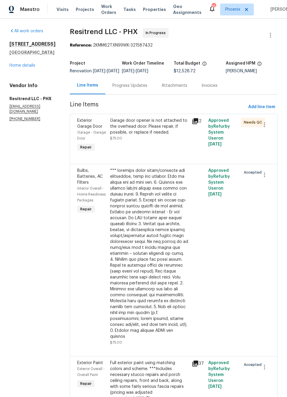
click at [135, 94] on div "Progress Updates" at bounding box center [129, 85] width 49 height 17
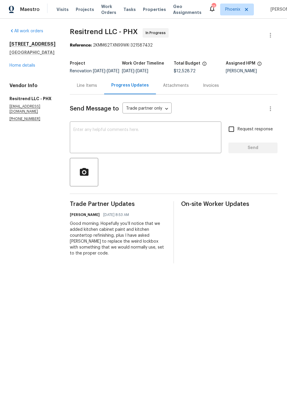
click at [47, 184] on section "All work orders 12406 W Rosewood Dr El Mirage, AZ 85335 Home details Vendor Inf…" at bounding box center [32, 145] width 46 height 235
click at [86, 88] on div "Line Items" at bounding box center [87, 86] width 20 height 6
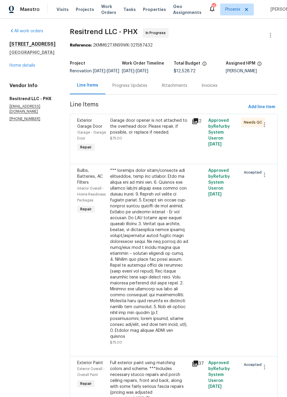
click at [17, 67] on link "Home details" at bounding box center [22, 65] width 26 height 4
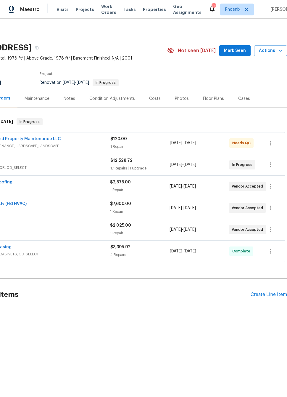
scroll to position [0, 47]
click at [67, 96] on div "Notes" at bounding box center [70, 99] width 12 height 6
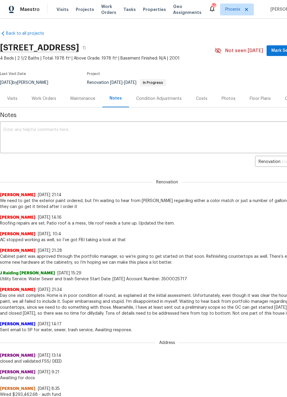
click at [12, 96] on div "Visits" at bounding box center [12, 99] width 10 height 6
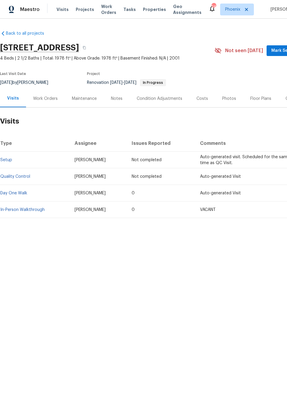
click at [20, 210] on link "In-Person Walkthrough" at bounding box center [22, 209] width 44 height 4
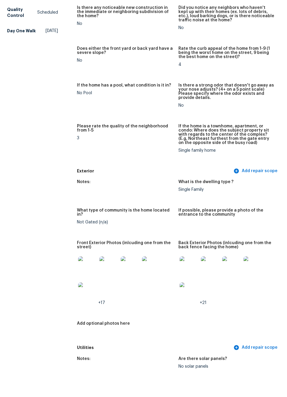
scroll to position [79, 0]
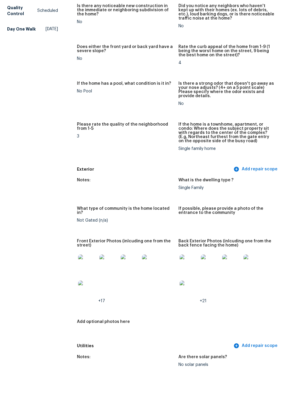
click at [190, 276] on img at bounding box center [189, 285] width 19 height 19
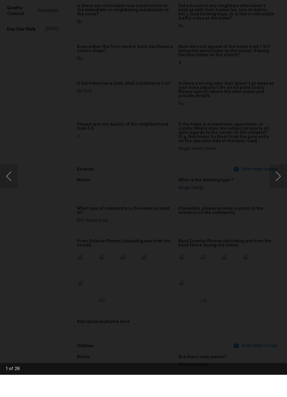
click at [277, 186] on button "Next image" at bounding box center [278, 198] width 18 height 24
click at [279, 186] on button "Next image" at bounding box center [278, 198] width 18 height 24
click at [283, 186] on button "Next image" at bounding box center [278, 198] width 18 height 24
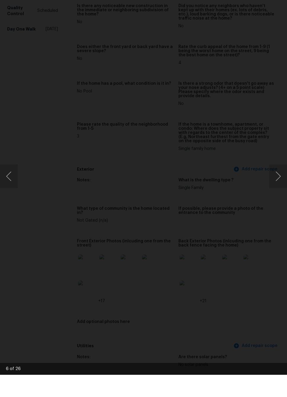
click at [283, 186] on button "Next image" at bounding box center [278, 198] width 18 height 24
click at [279, 186] on button "Next image" at bounding box center [278, 198] width 18 height 24
click at [280, 186] on button "Next image" at bounding box center [278, 198] width 18 height 24
click at [281, 186] on button "Next image" at bounding box center [278, 198] width 18 height 24
click at [284, 186] on button "Next image" at bounding box center [278, 198] width 18 height 24
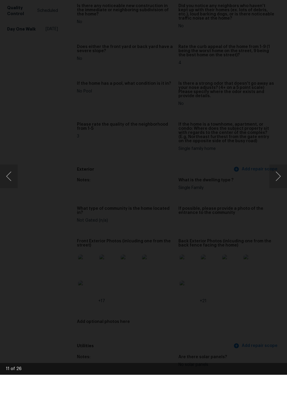
click at [280, 186] on button "Next image" at bounding box center [278, 198] width 18 height 24
click at [283, 186] on button "Next image" at bounding box center [278, 198] width 18 height 24
click at [279, 186] on button "Next image" at bounding box center [278, 198] width 18 height 24
click at [282, 186] on button "Next image" at bounding box center [278, 198] width 18 height 24
click at [281, 186] on button "Next image" at bounding box center [278, 198] width 18 height 24
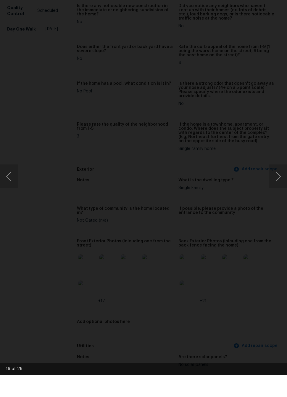
click at [279, 186] on button "Next image" at bounding box center [278, 198] width 18 height 24
click at [282, 186] on button "Next image" at bounding box center [278, 198] width 18 height 24
click at [8, 186] on button "Previous image" at bounding box center [9, 198] width 18 height 24
click at [278, 186] on button "Next image" at bounding box center [278, 198] width 18 height 24
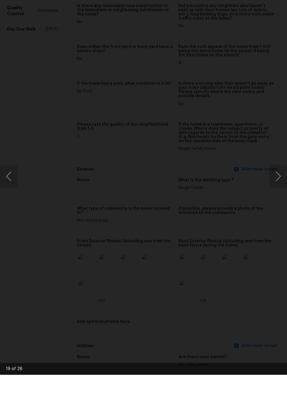
click at [277, 186] on button "Next image" at bounding box center [278, 198] width 18 height 24
click at [244, 311] on div "Lightbox" at bounding box center [143, 198] width 287 height 397
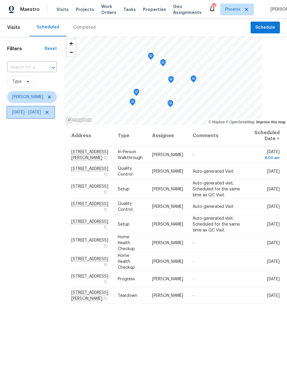
click at [41, 115] on span "[DATE] - [DATE]" at bounding box center [26, 113] width 29 height 6
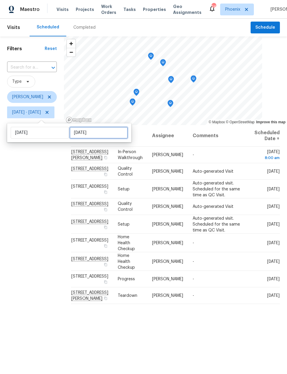
click at [97, 138] on input "[DATE]" at bounding box center [99, 133] width 58 height 12
select select "8"
select select "2025"
select select "9"
select select "2025"
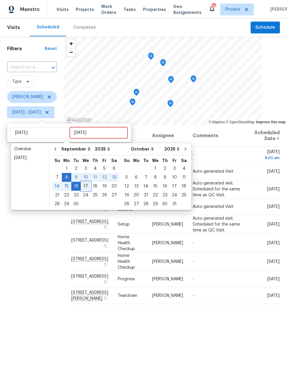
click at [86, 187] on div "17" at bounding box center [86, 186] width 10 height 8
type input "[DATE]"
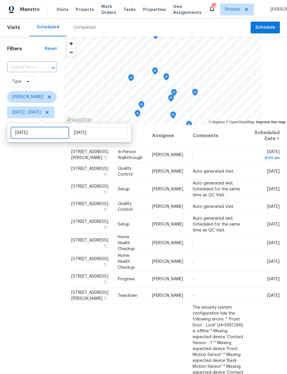
click at [49, 135] on input "[DATE]" at bounding box center [40, 133] width 58 height 12
select select "8"
select select "2025"
select select "9"
select select "2025"
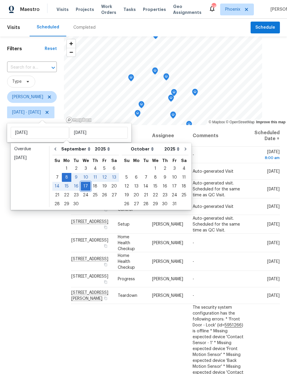
click at [86, 187] on div "17" at bounding box center [86, 186] width 10 height 8
type input "[DATE]"
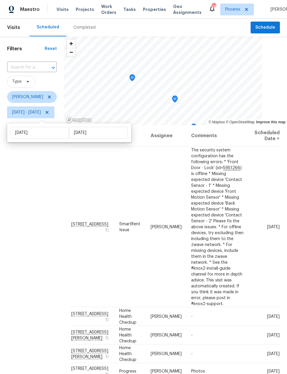
click at [41, 232] on div "Filters Reset ​ Type [PERSON_NAME] [DATE] - [DATE]" at bounding box center [32, 230] width 64 height 388
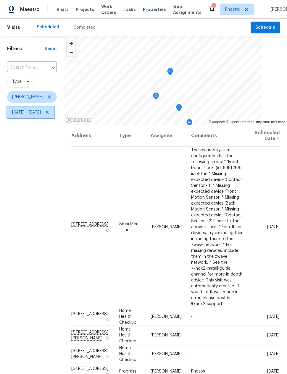
click at [54, 116] on span "[DATE] - [DATE]" at bounding box center [30, 113] width 47 height 12
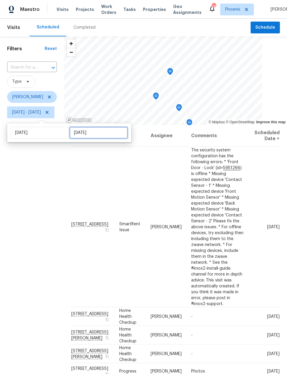
click at [92, 135] on input "[DATE]" at bounding box center [99, 133] width 58 height 12
select select "8"
select select "2025"
select select "9"
select select "2025"
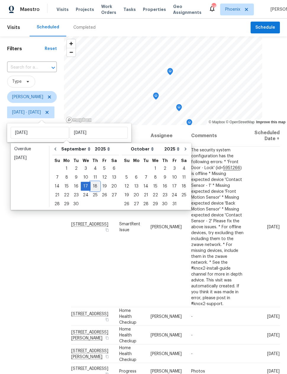
click at [96, 188] on div "18" at bounding box center [95, 186] width 9 height 8
type input "[DATE]"
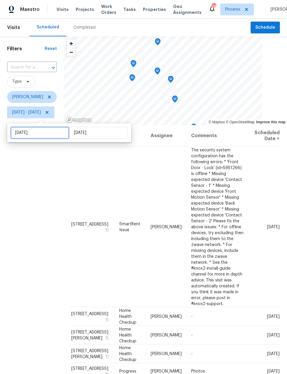
click at [55, 133] on input "[DATE]" at bounding box center [40, 133] width 58 height 12
select select "8"
select select "2025"
select select "9"
select select "2025"
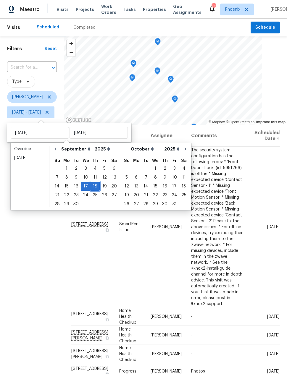
click at [94, 185] on div "18" at bounding box center [95, 186] width 9 height 8
type input "[DATE]"
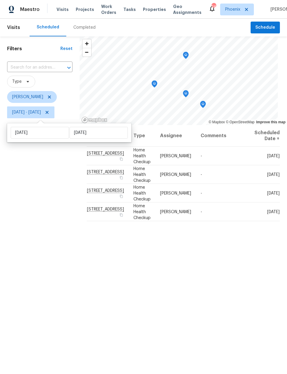
click at [43, 235] on div "Filters Reset ​ Type [PERSON_NAME] [DATE] - [DATE]" at bounding box center [40, 230] width 80 height 388
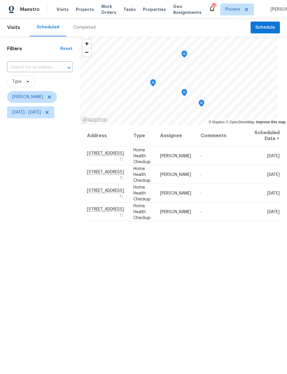
click at [233, 289] on div "Address Type Assignee Comments Scheduled Date ↑ [STREET_ADDRESS] Home Health Ch…" at bounding box center [183, 275] width 207 height 300
click at [41, 112] on span "[DATE] - [DATE]" at bounding box center [26, 113] width 29 height 6
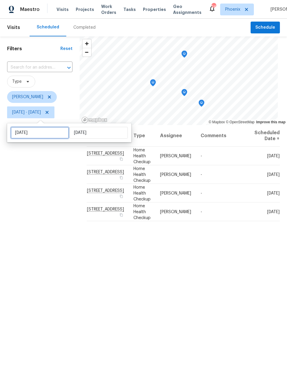
click at [54, 136] on input "[DATE]" at bounding box center [40, 133] width 58 height 12
select select "8"
select select "2025"
select select "9"
select select "2025"
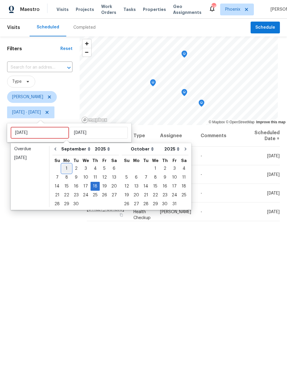
click at [66, 169] on div "1" at bounding box center [66, 169] width 9 height 8
type input "[DATE]"
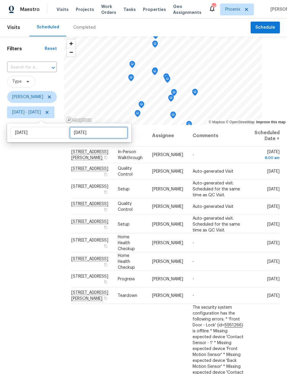
click at [97, 133] on input "[DATE]" at bounding box center [99, 133] width 58 height 12
select select "8"
select select "2025"
select select "9"
select select "2025"
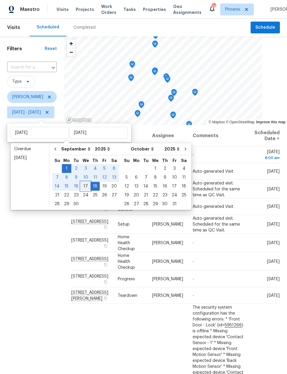
click at [85, 186] on div "17" at bounding box center [86, 186] width 10 height 8
type input "[DATE]"
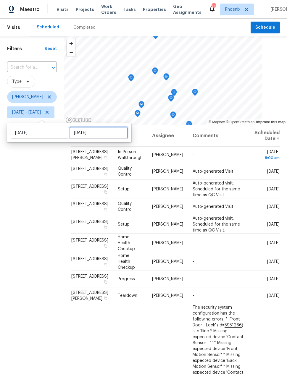
click at [94, 132] on input "[DATE]" at bounding box center [99, 133] width 58 height 12
select select "8"
select select "2025"
select select "9"
select select "2025"
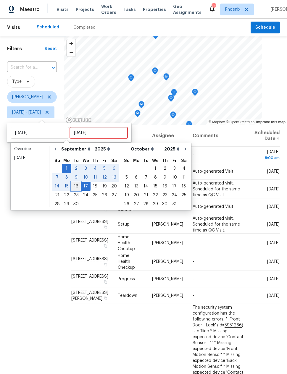
click at [78, 187] on div "16" at bounding box center [75, 186] width 9 height 8
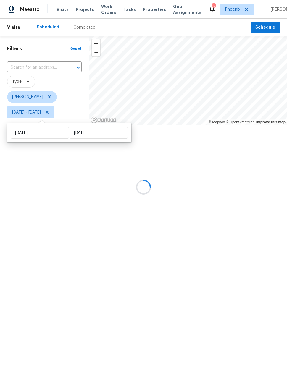
type input "[DATE]"
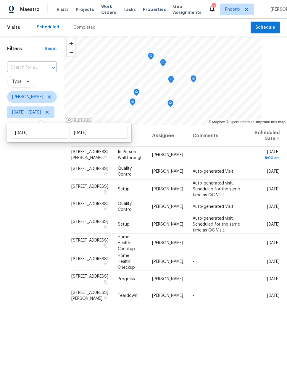
click at [44, 236] on div "Filters Reset ​ Type [PERSON_NAME] [DATE] - [DATE]" at bounding box center [32, 230] width 64 height 388
click at [52, 263] on div "Filters Reset ​ Type [PERSON_NAME] [DATE] - [DATE]" at bounding box center [32, 230] width 64 height 388
